Goal: Obtain resource: Obtain resource

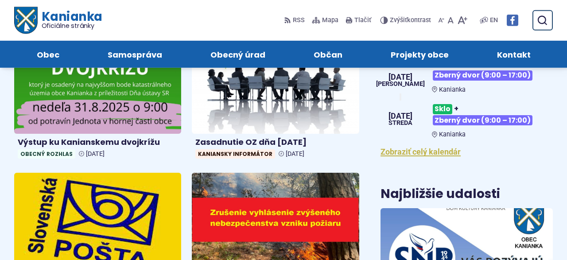
scroll to position [323, 0]
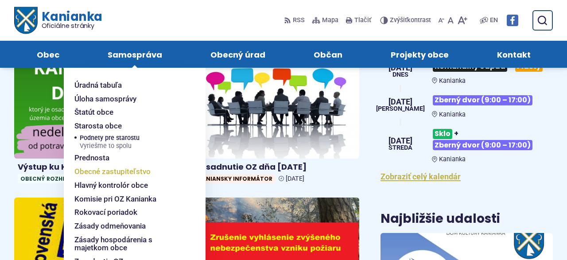
click at [101, 170] on span "Obecné zastupiteľstvo" at bounding box center [112, 172] width 76 height 14
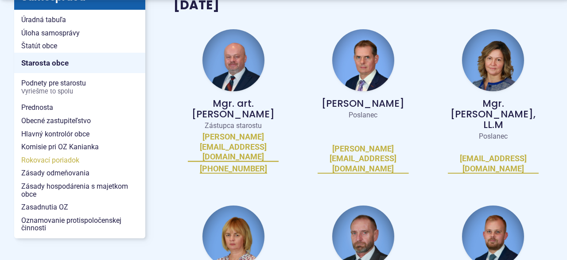
scroll to position [241, 0]
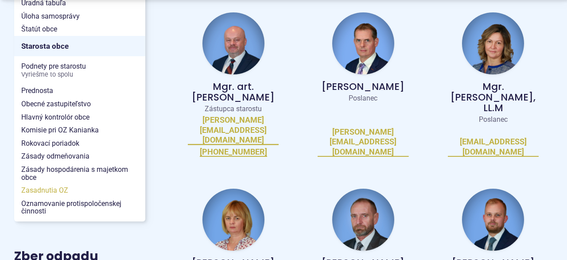
click at [55, 191] on span "Zasadnutia OZ" at bounding box center [79, 190] width 117 height 13
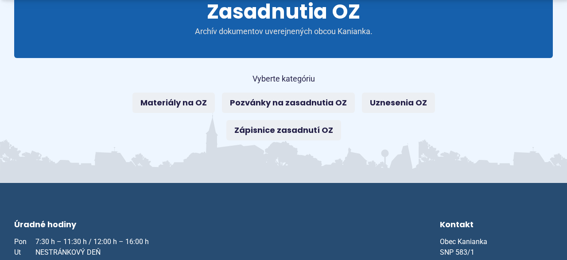
scroll to position [138, 0]
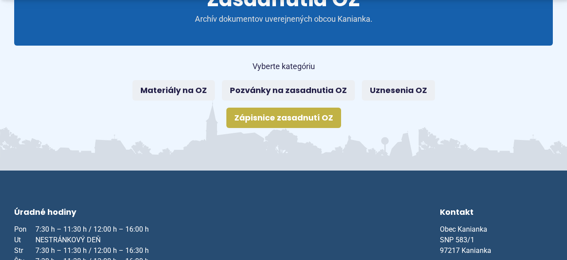
click at [320, 116] on link "Zápisnice zasadnutí OZ" at bounding box center [283, 118] width 115 height 20
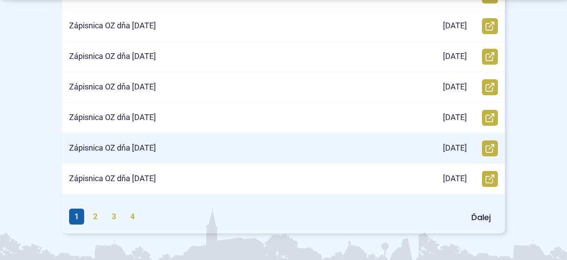
scroll to position [507, 0]
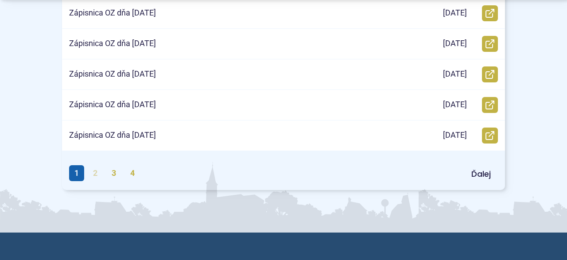
click at [97, 176] on link "2" at bounding box center [95, 173] width 15 height 16
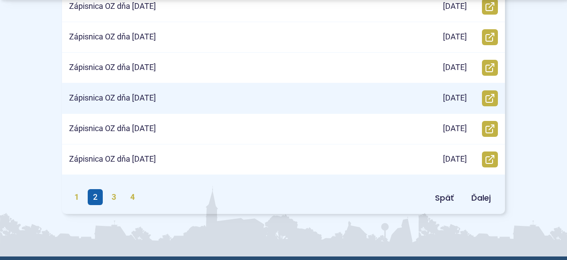
scroll to position [553, 0]
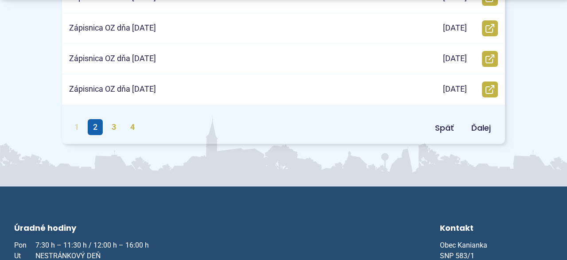
click at [79, 128] on link "1" at bounding box center [76, 127] width 15 height 16
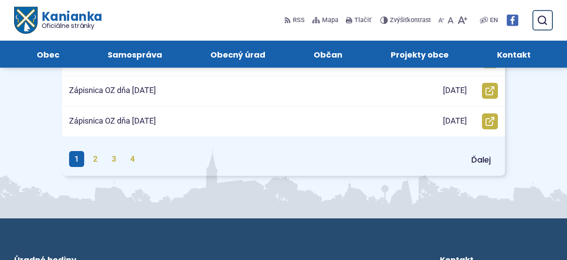
scroll to position [507, 0]
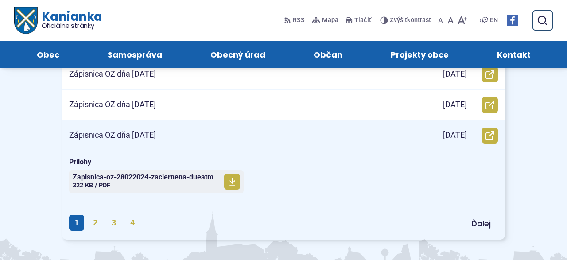
click at [152, 137] on p "Zápisnica OZ dňa [DATE]" at bounding box center [112, 135] width 87 height 10
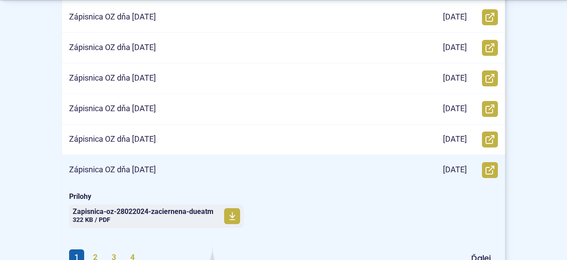
scroll to position [553, 0]
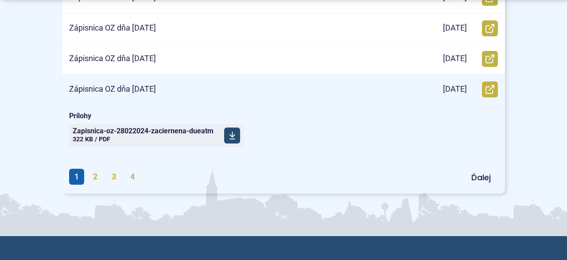
click at [234, 136] on icon at bounding box center [232, 135] width 7 height 9
